Goal: Transaction & Acquisition: Purchase product/service

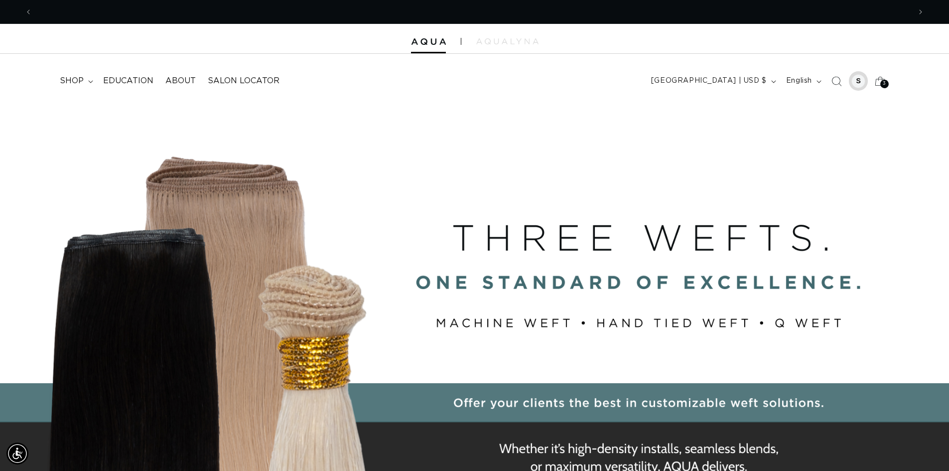
scroll to position [0, 1756]
click at [862, 78] on div at bounding box center [858, 81] width 14 height 14
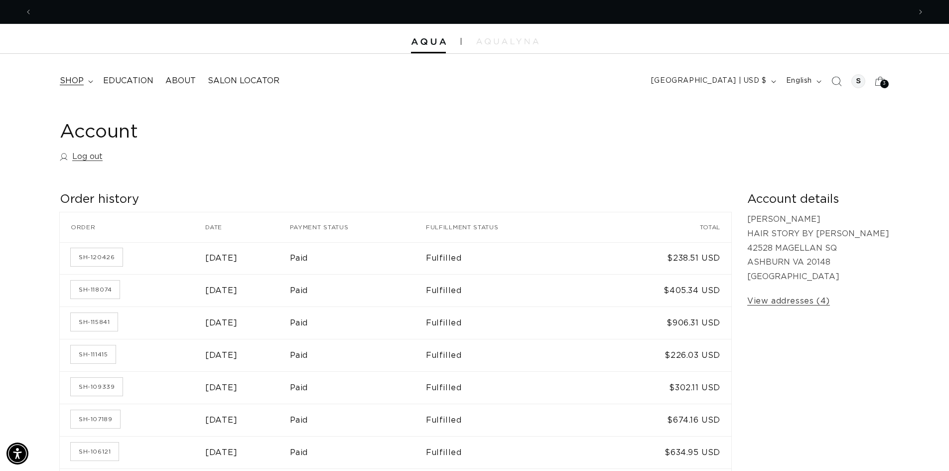
scroll to position [0, 878]
click at [89, 82] on icon at bounding box center [90, 81] width 5 height 3
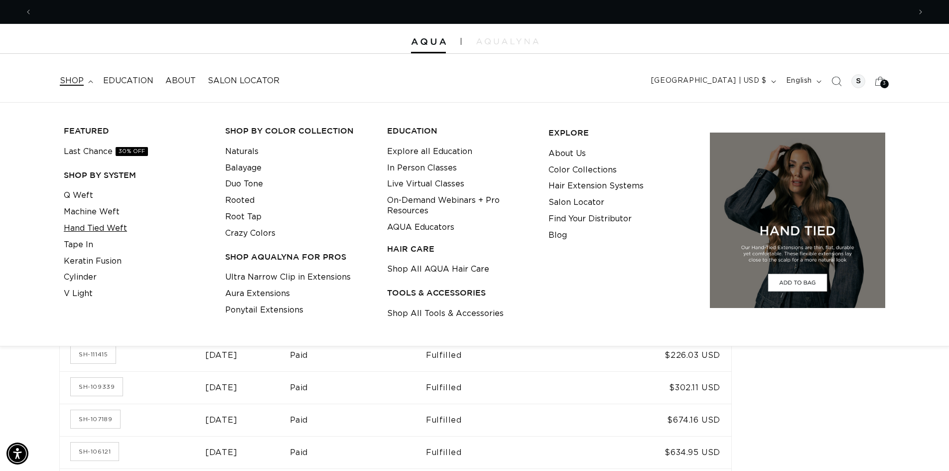
scroll to position [0, 1756]
click at [91, 244] on link "Tape In" at bounding box center [78, 245] width 29 height 16
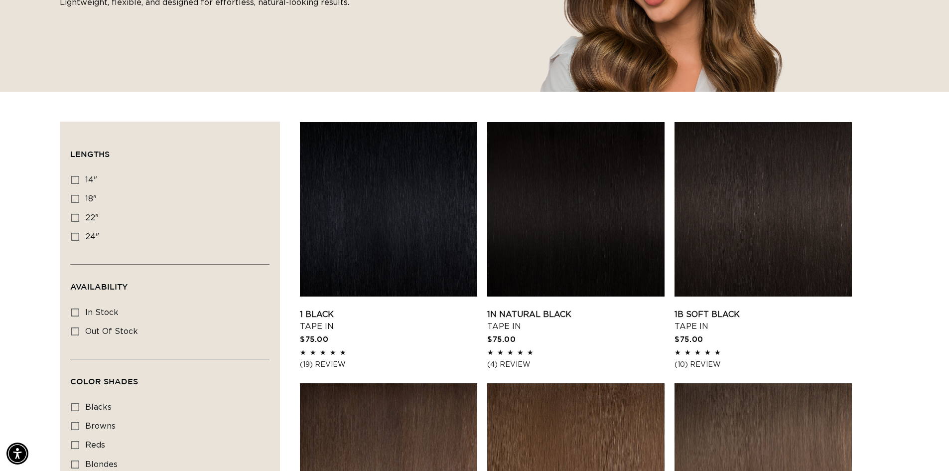
scroll to position [0, 1756]
click at [74, 199] on icon at bounding box center [75, 199] width 8 height 8
click at [74, 199] on input "18" 18" (49 products)" at bounding box center [75, 199] width 8 height 8
checkbox input "true"
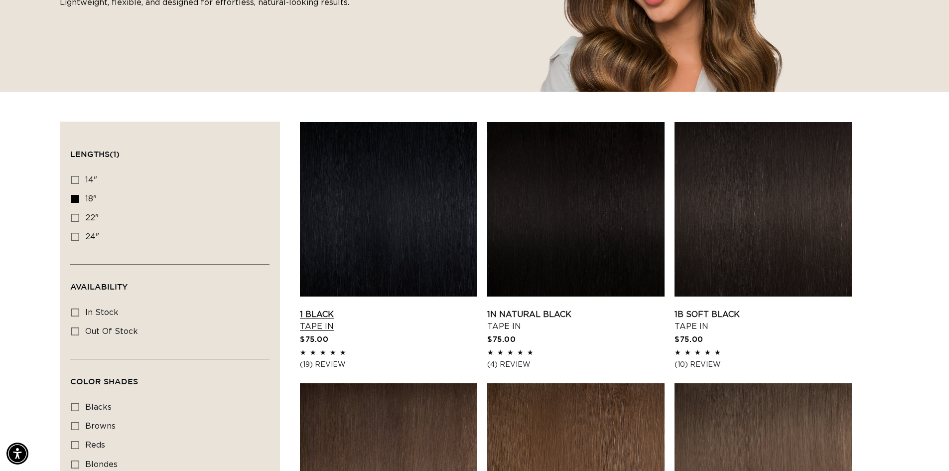
click at [401, 308] on link "1 Black Tape In" at bounding box center [388, 320] width 177 height 24
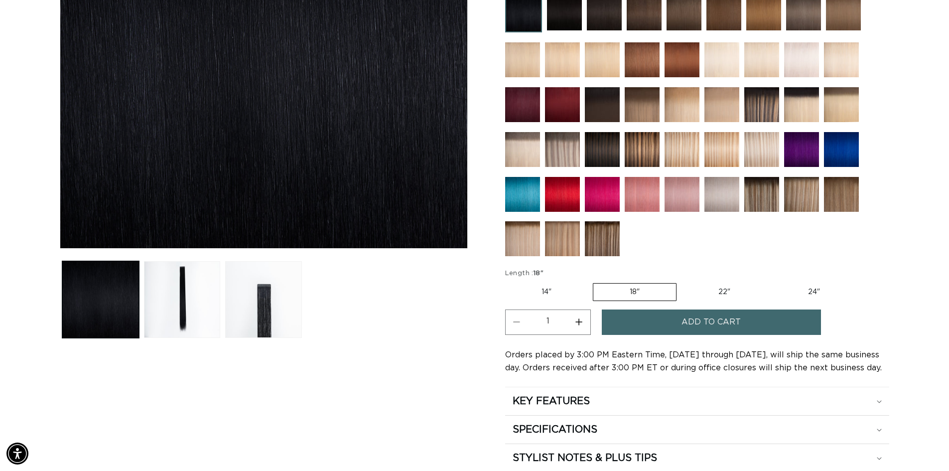
scroll to position [280, 0]
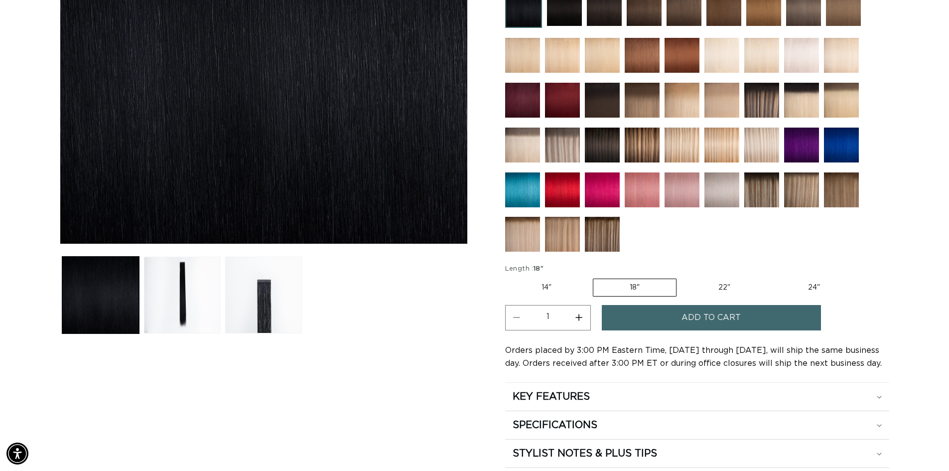
click at [575, 316] on button "Increase quantity for 1 Black - Tape In" at bounding box center [579, 317] width 22 height 25
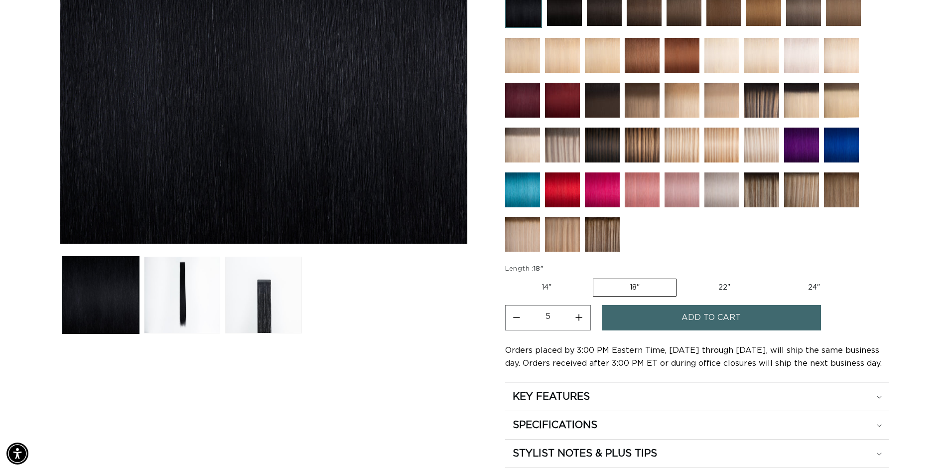
click at [575, 316] on button "Increase quantity for 1 Black - Tape In" at bounding box center [579, 317] width 22 height 25
type input "8"
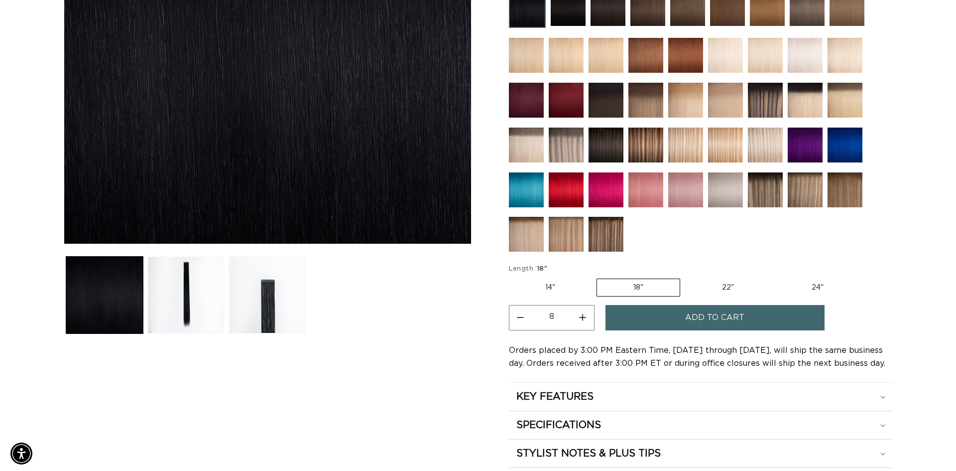
scroll to position [0, 0]
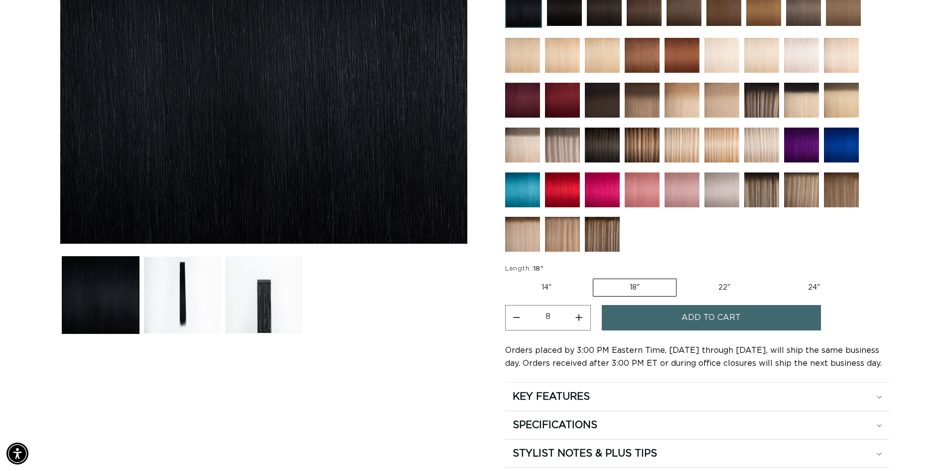
click at [682, 317] on span "Add to cart" at bounding box center [710, 317] width 59 height 25
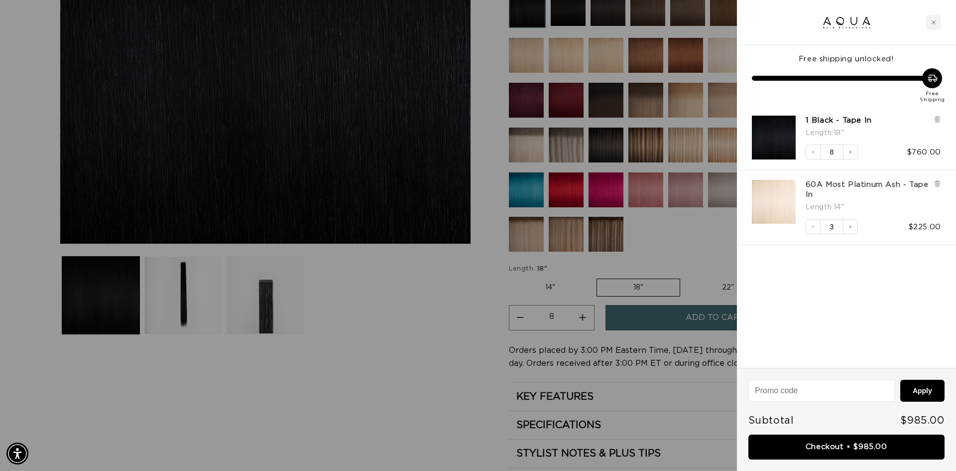
scroll to position [0, 1771]
click at [936, 184] on icon at bounding box center [937, 184] width 4 height 5
